Goal: Find specific page/section: Find specific page/section

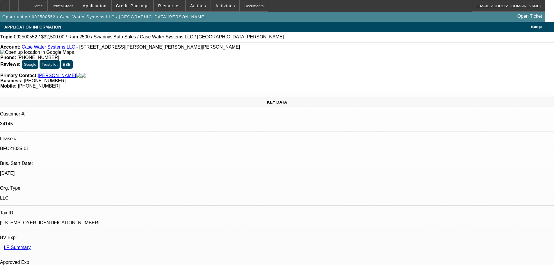
select select "0"
select select "2"
select select "0.1"
select select "4"
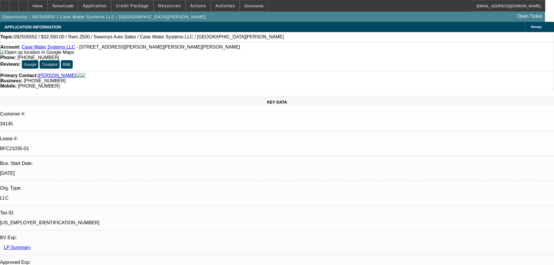
select select "0"
select select "2"
select select "0"
select select "6"
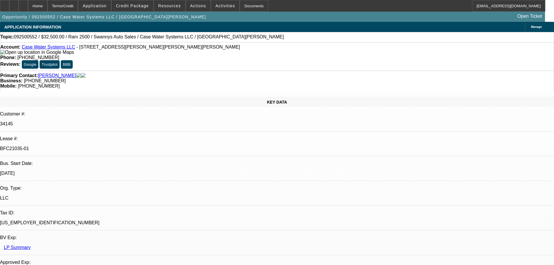
select select "0"
select select "2"
select select "0"
select select "6"
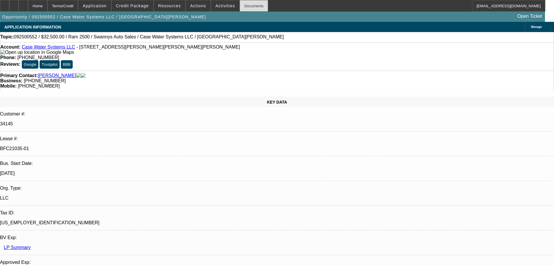
click at [241, 3] on div "Documents" at bounding box center [254, 6] width 28 height 12
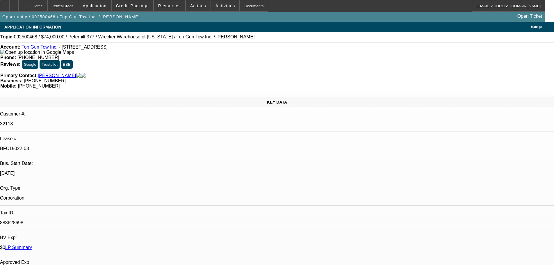
select select "0"
select select "2"
select select "0.1"
select select "4"
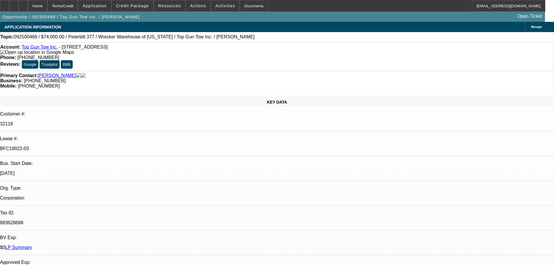
select select "0"
select select "2"
select select "0.1"
select select "4"
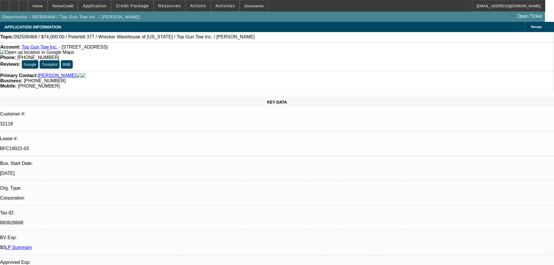
select select "0"
select select "2"
select select "0.1"
select select "4"
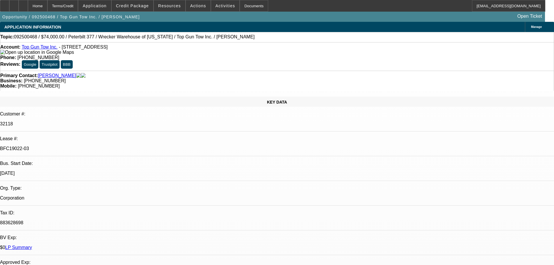
select select "0"
select select "2"
select select "0.1"
select select "4"
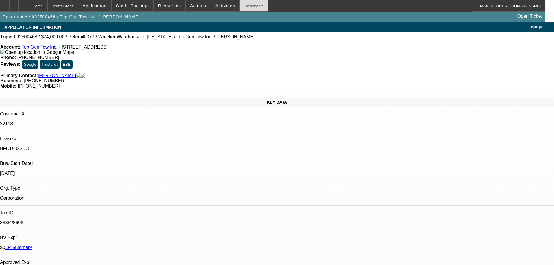
click at [240, 5] on div "Documents" at bounding box center [254, 6] width 28 height 12
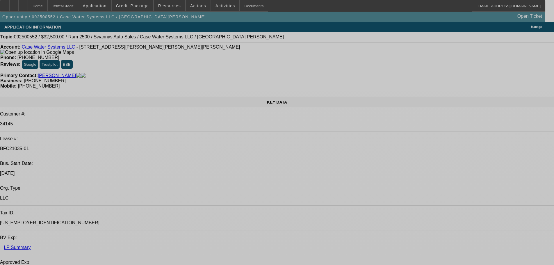
select select "0"
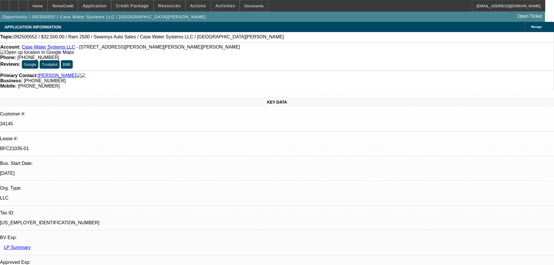
select select "2"
select select "0.1"
select select "4"
select select "0"
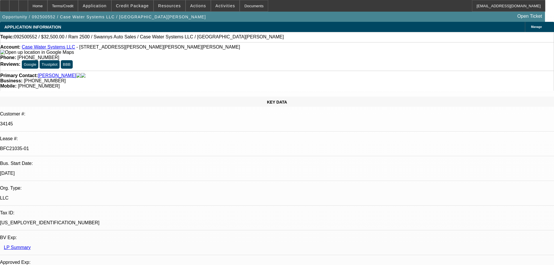
select select "2"
select select "0"
select select "6"
select select "0"
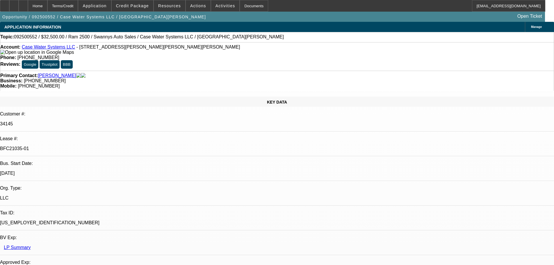
select select "2"
select select "0"
select select "6"
click at [241, 3] on div "Documents" at bounding box center [254, 6] width 28 height 12
